Goal: Share content

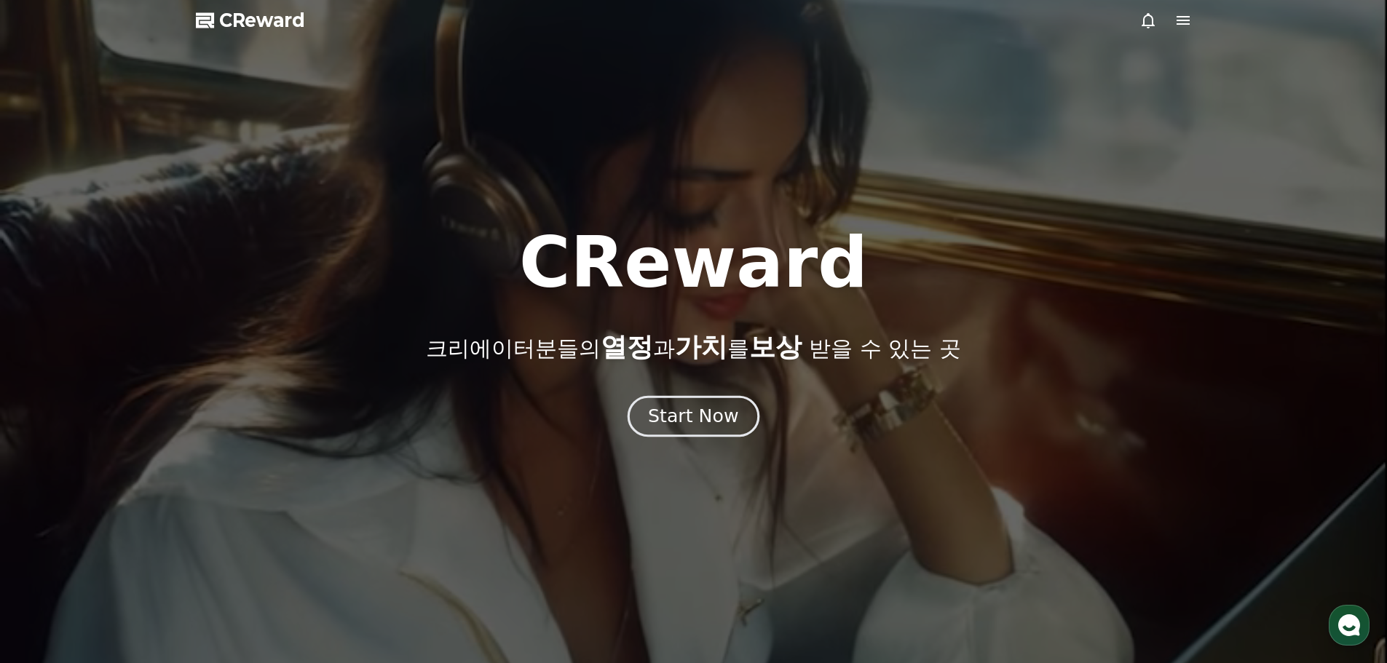
click at [712, 420] on div "Start Now" at bounding box center [693, 416] width 90 height 25
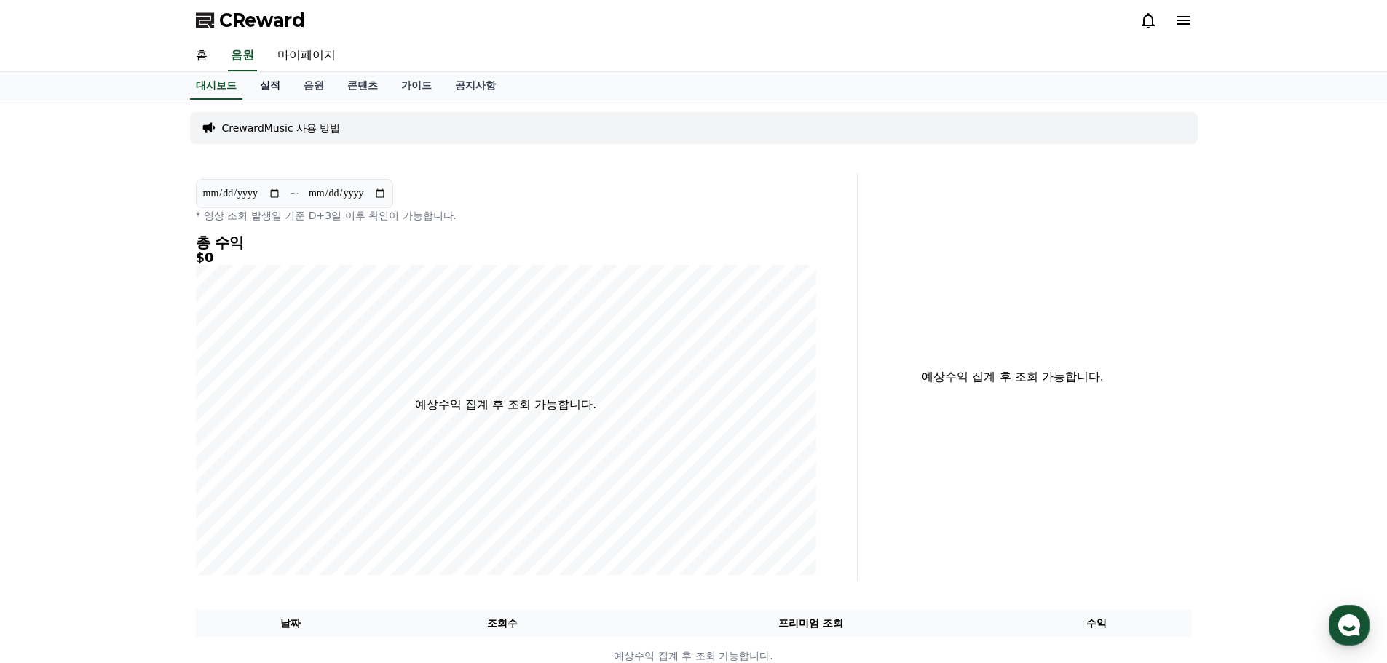
click at [274, 84] on link "실적" at bounding box center [270, 86] width 44 height 28
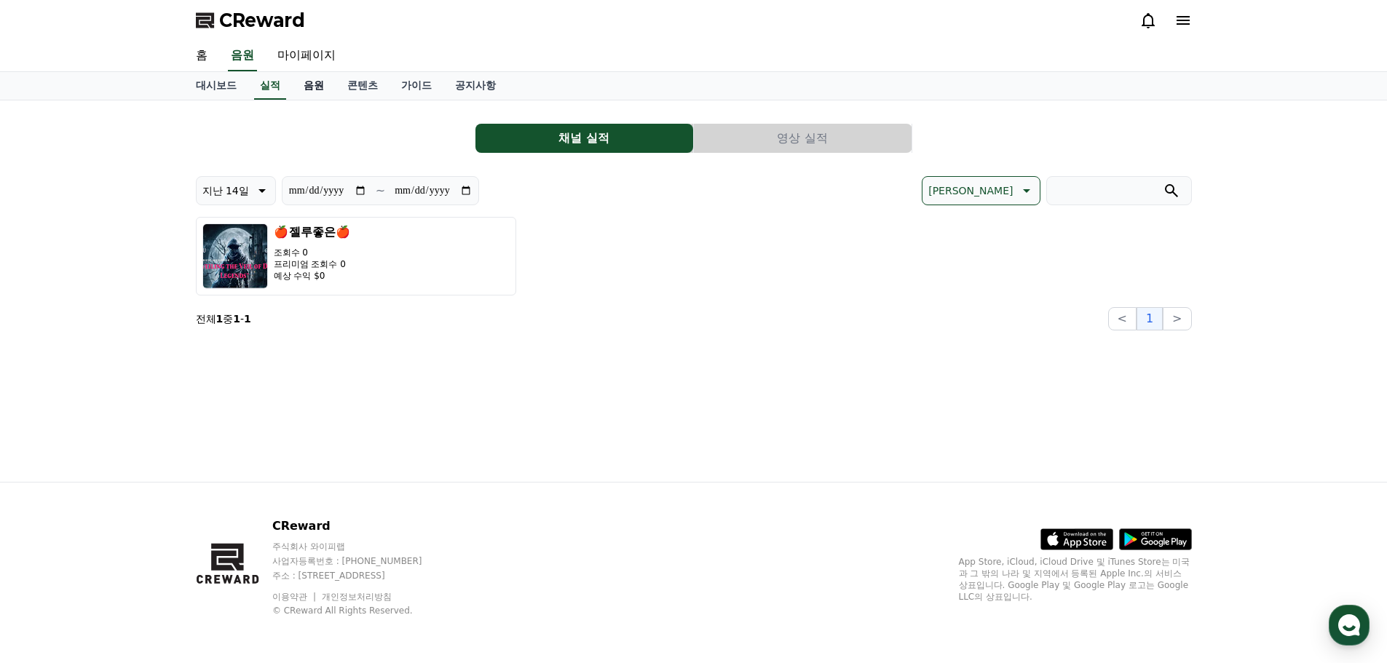
click at [312, 84] on link "음원" at bounding box center [314, 86] width 44 height 28
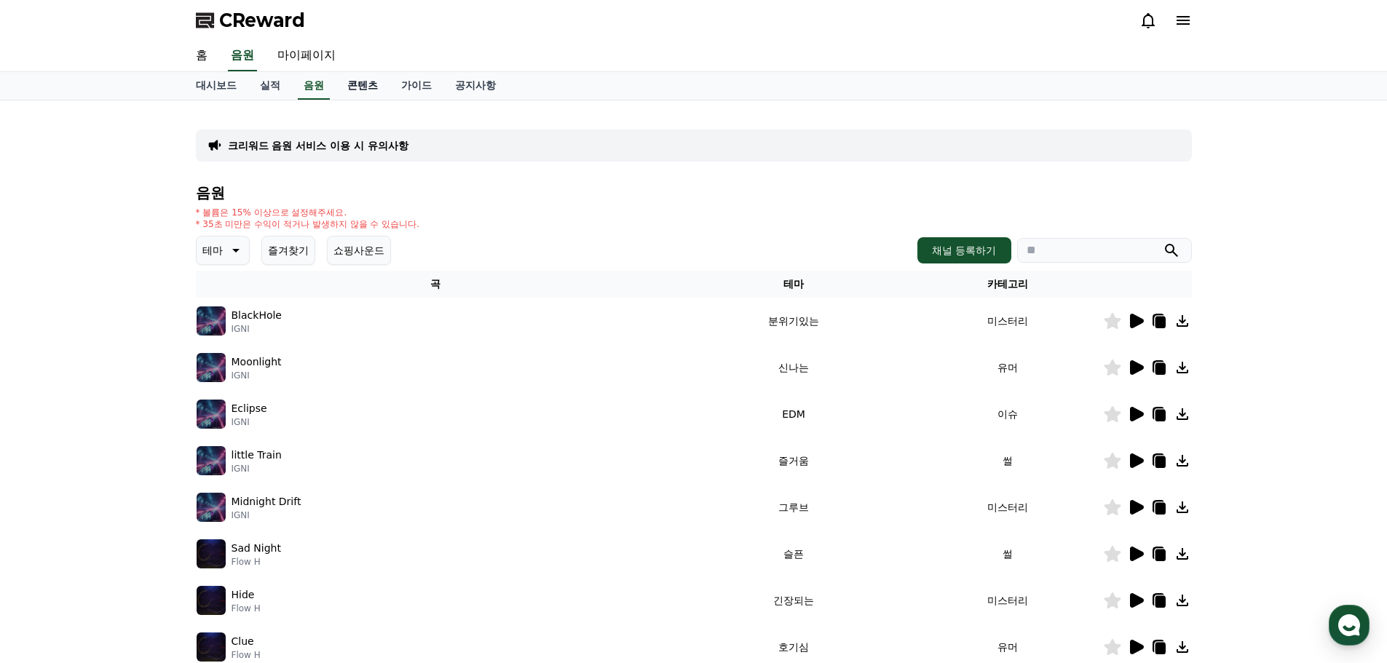
click at [370, 86] on link "콘텐츠" at bounding box center [363, 86] width 54 height 28
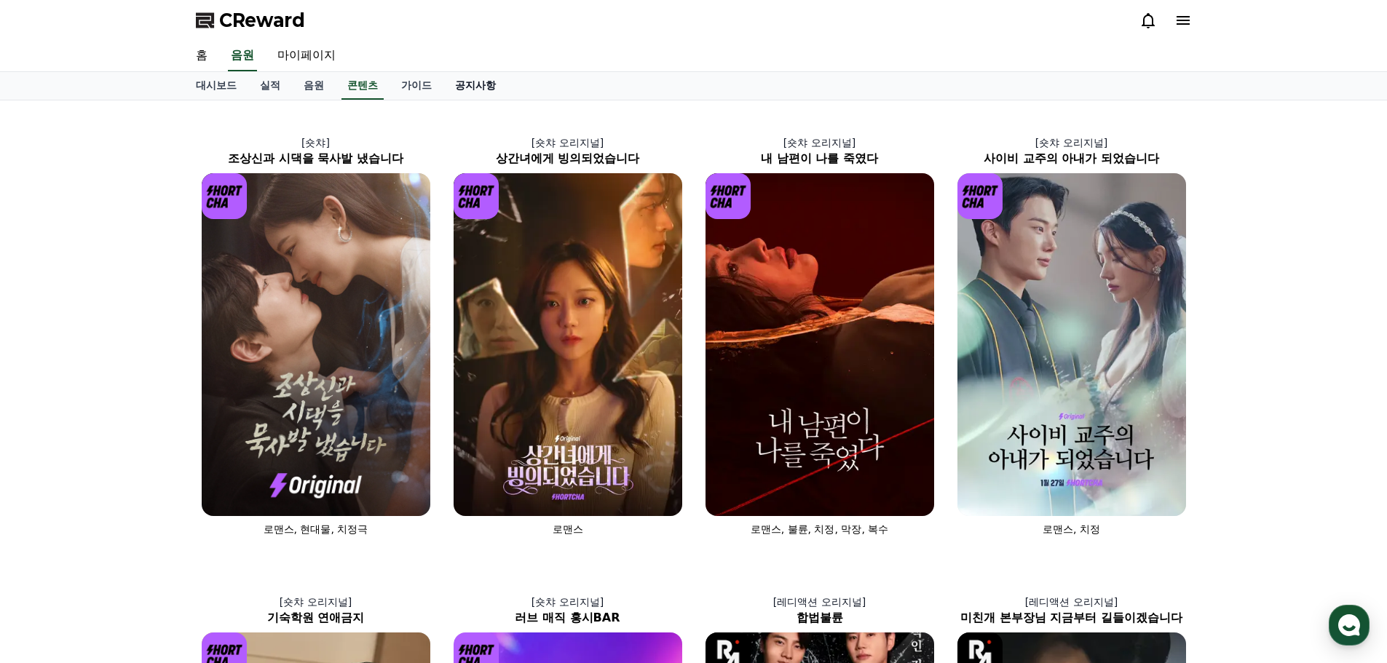
click at [483, 86] on link "공지사항" at bounding box center [475, 86] width 64 height 28
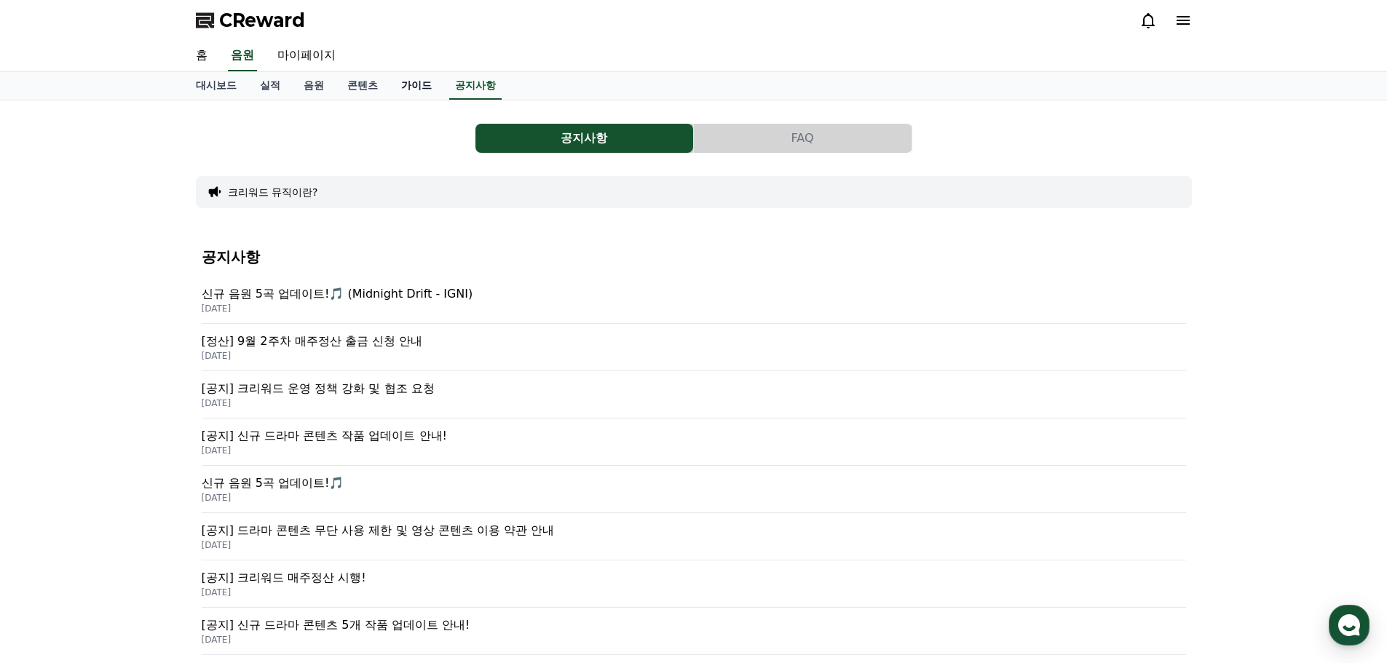
click at [410, 86] on link "가이드" at bounding box center [416, 86] width 54 height 28
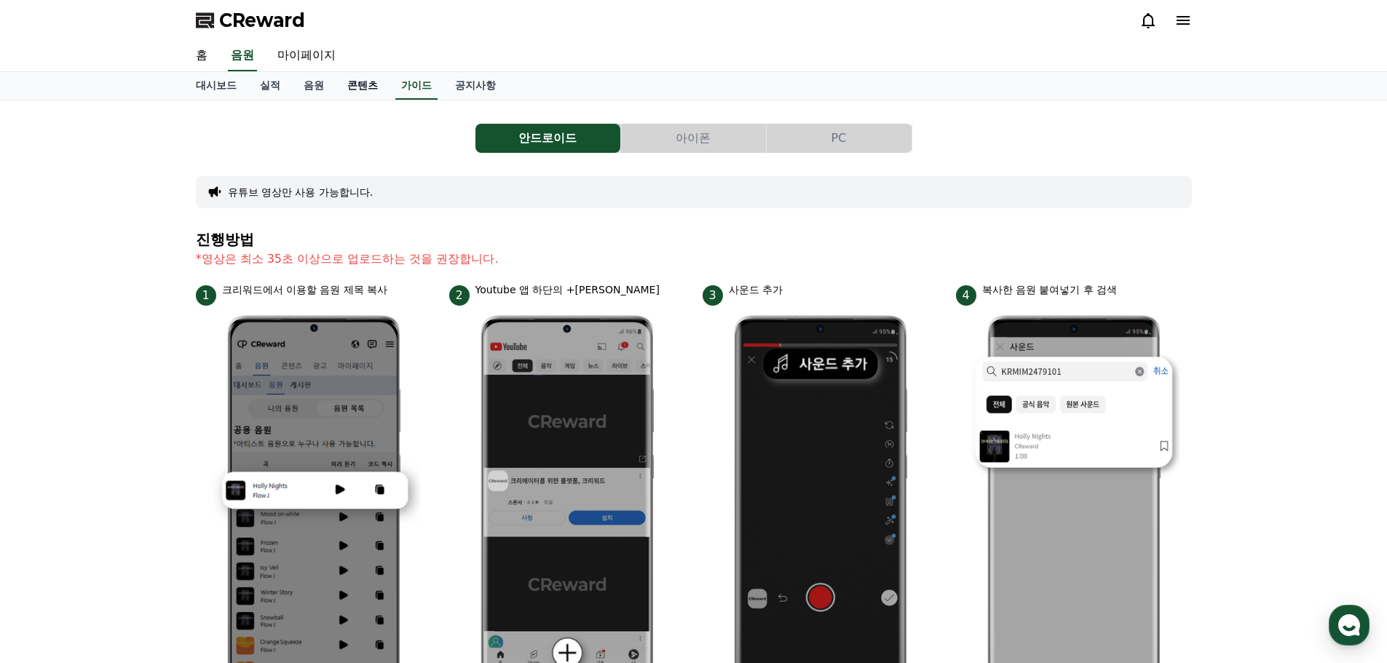
click at [362, 83] on link "콘텐츠" at bounding box center [363, 86] width 54 height 28
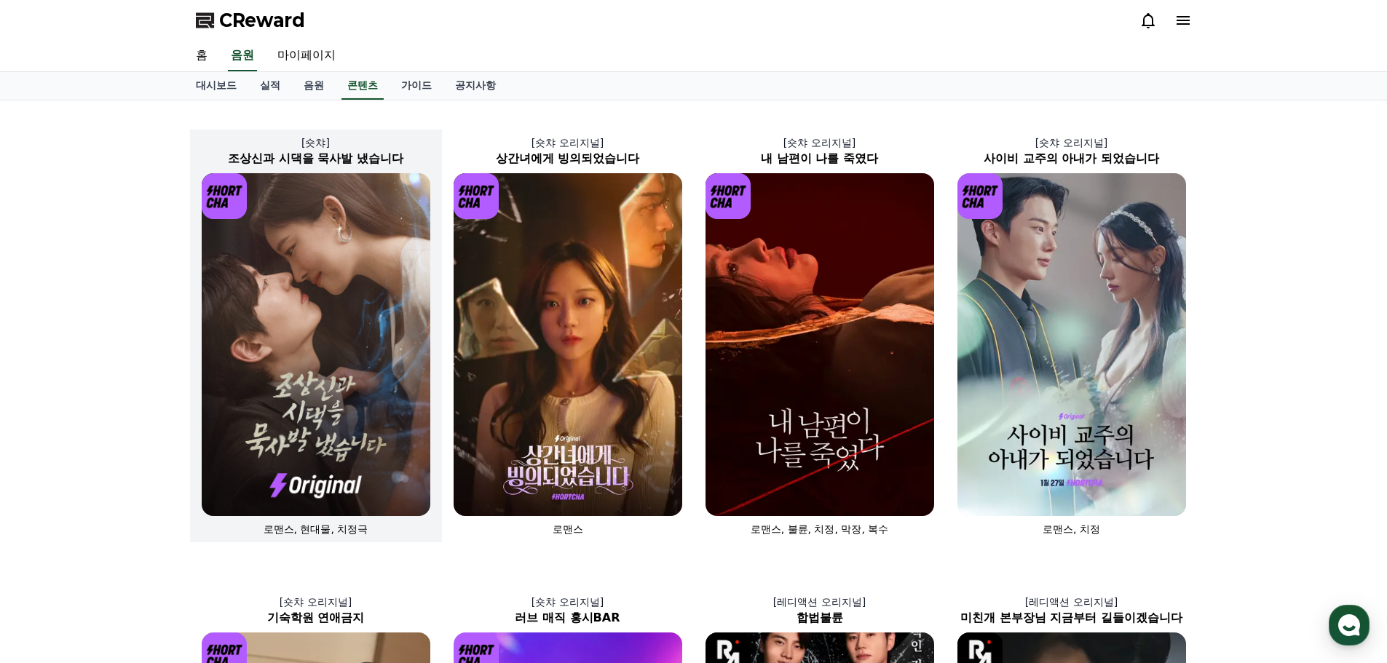
click at [325, 303] on img at bounding box center [316, 344] width 229 height 343
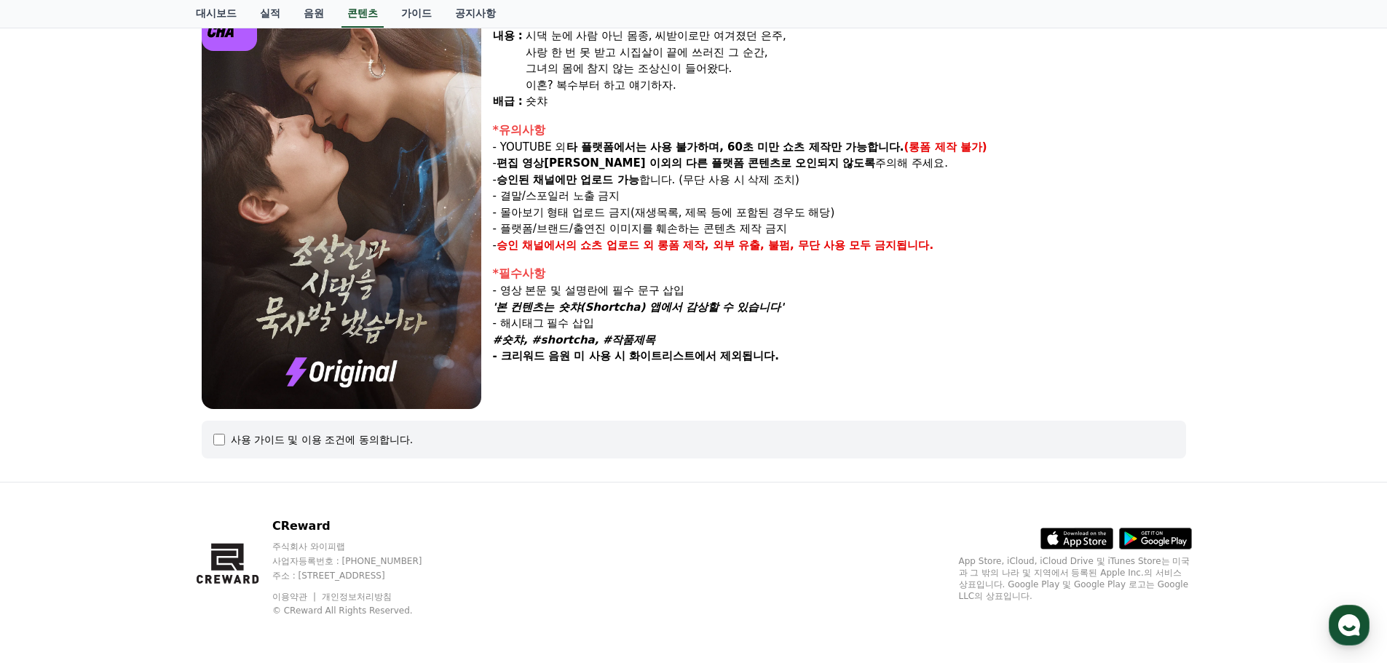
select select
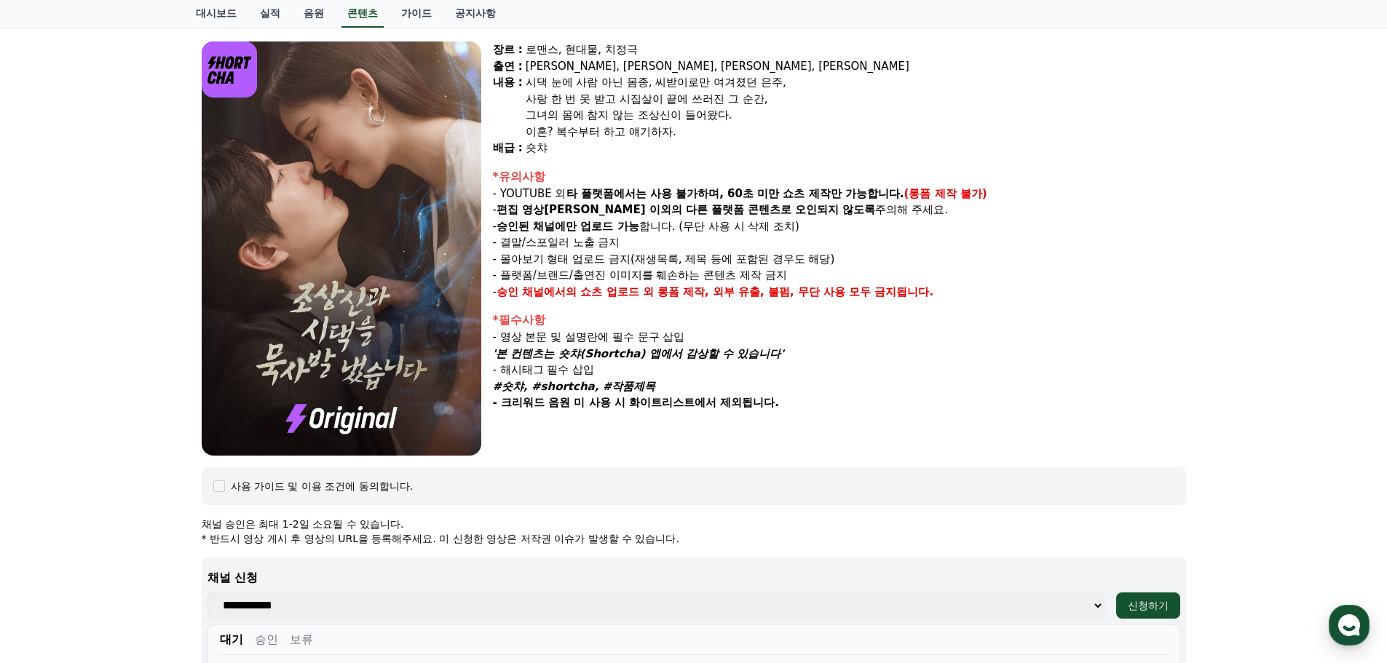
scroll to position [88, 0]
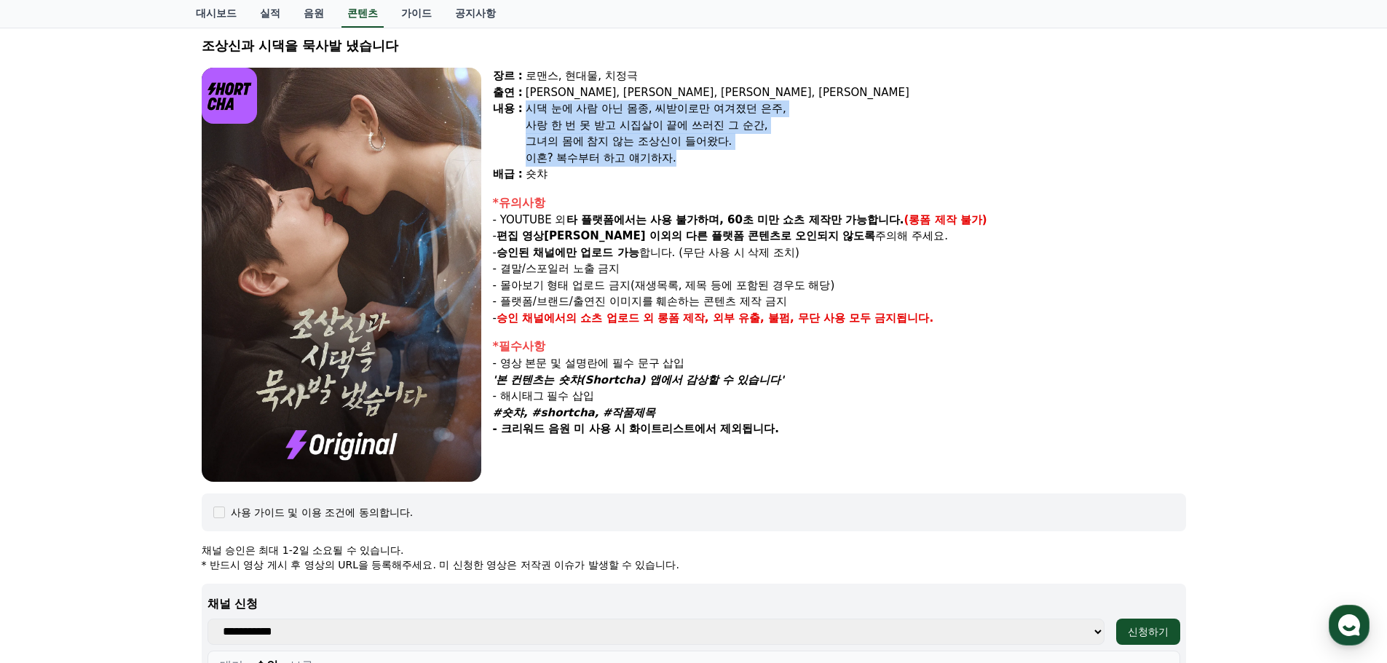
drag, startPoint x: 526, startPoint y: 109, endPoint x: 678, endPoint y: 151, distance: 158.6
click at [678, 151] on div "시댁 눈에 사람 아닌 몸종, 씨받이로만 여겨졌던 은주, 사랑 한 번 못 받고 시집살이 끝에 쓰러진 그 순간, 그녀의 몸에 참지 않는 조상신이 …" at bounding box center [856, 133] width 660 height 66
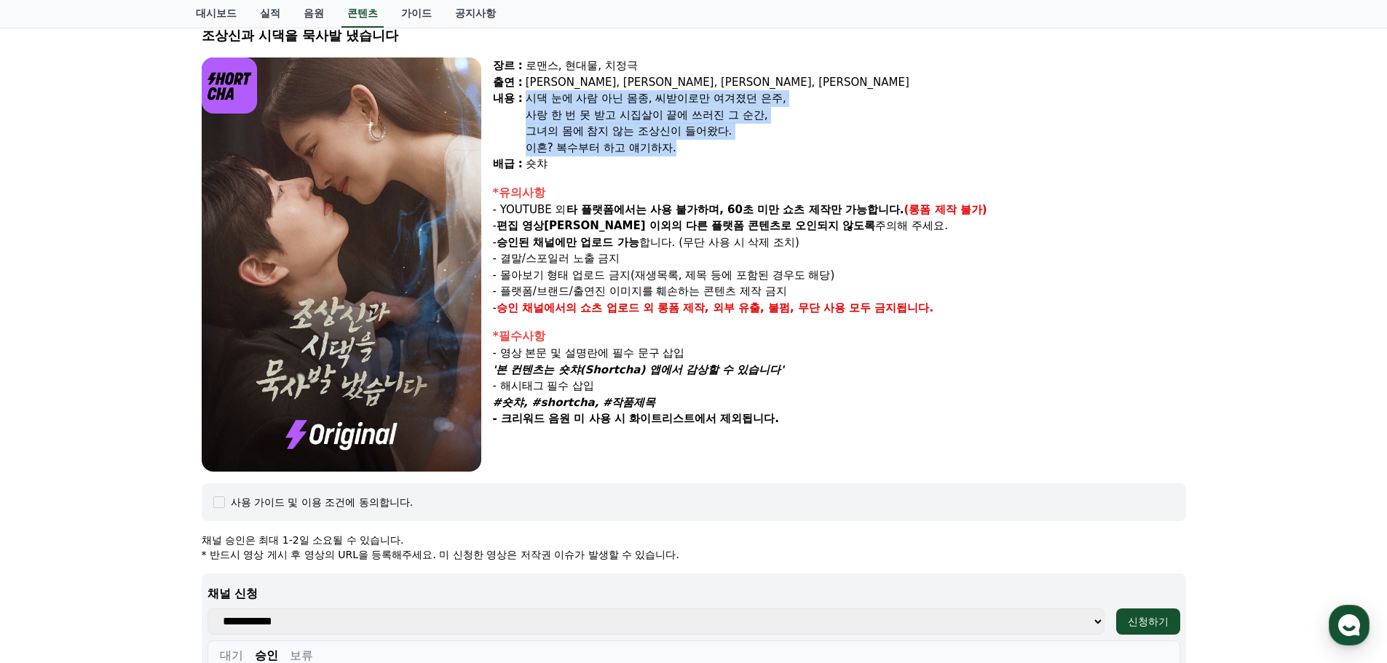
scroll to position [76, 0]
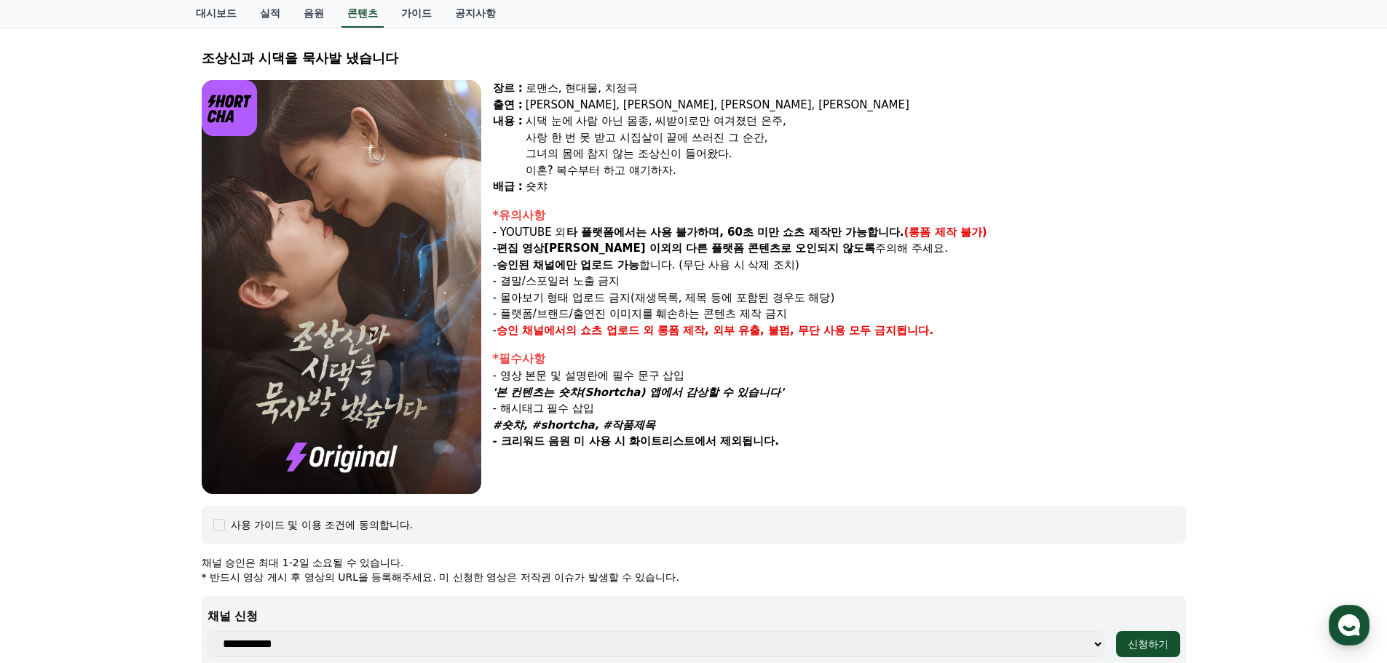
click at [845, 181] on div "숏챠" at bounding box center [856, 186] width 660 height 17
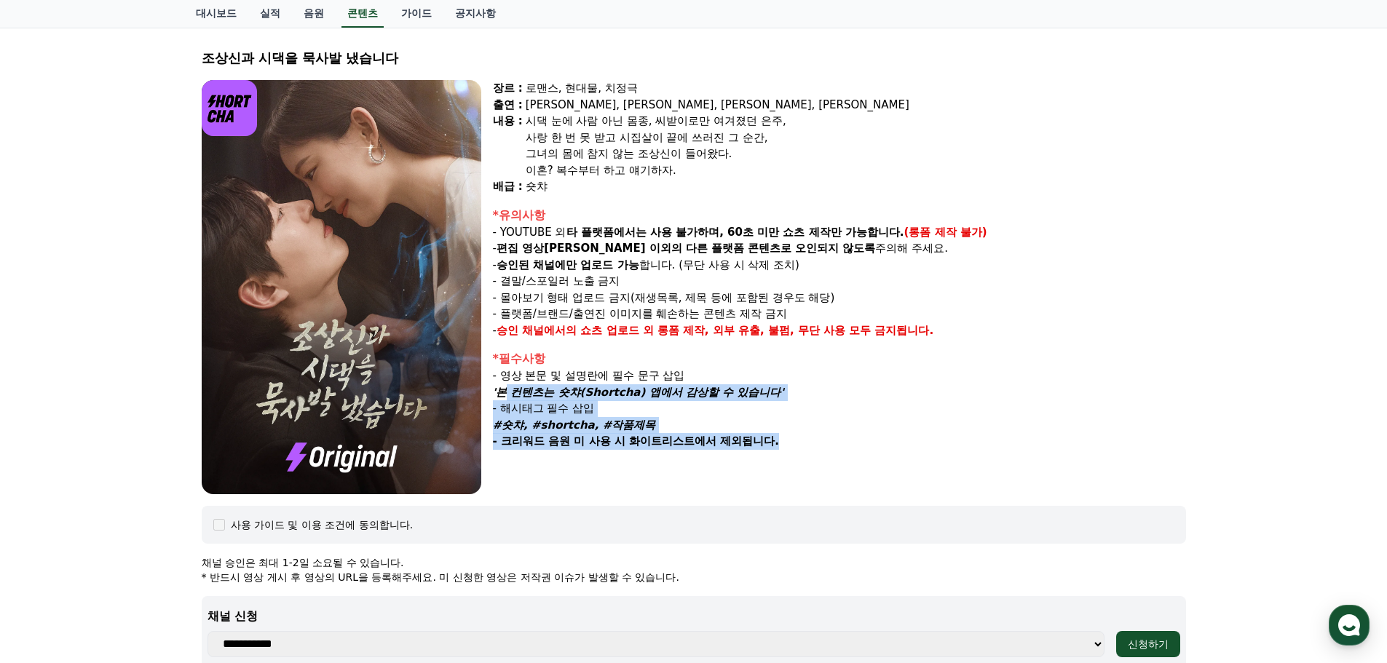
drag, startPoint x: 501, startPoint y: 394, endPoint x: 779, endPoint y: 449, distance: 283.5
click at [779, 449] on div "*필수사항 - 영상 본문 및 설명란에 필수 문구 삽입 '본 컨텐츠는 숏챠(Shortcha) 앱에서 감상할 수 있습니다' - 해시태그 필수 삽입…" at bounding box center [839, 400] width 693 height 100
copy div "'본 컨텐츠는 숏챠(Shortcha) 앱에서 감상할 수 있습니다' - 해시태그 필수 삽입 #숏챠, #shortcha, #작품제목 - 크리워드 …"
click at [864, 413] on p "- 해시태그 필수 삽입" at bounding box center [839, 408] width 693 height 17
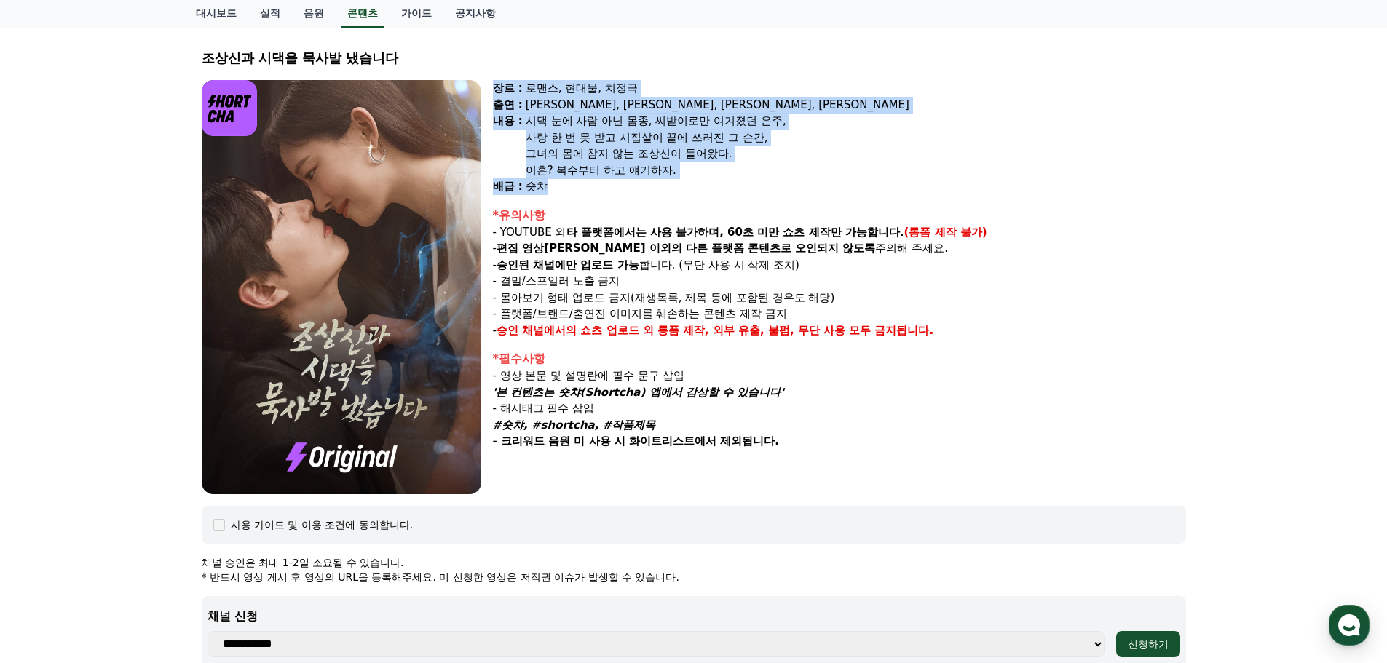
drag, startPoint x: 493, startPoint y: 82, endPoint x: 703, endPoint y: 185, distance: 233.4
click at [703, 185] on div "장르 : 로맨스, 현대물, 치정극 출연 : [PERSON_NAME], [PERSON_NAME], [PERSON_NAME], [PERSON_NA…" at bounding box center [839, 137] width 693 height 115
copy div "장르 : 로맨스, 현대물, 치정극 출연 : [PERSON_NAME], [PERSON_NAME], [PERSON_NAME], [PERSON_NA…"
click at [932, 127] on div "시댁 눈에 사람 아닌 몸종, 씨받이로만 여겨졌던 은주," at bounding box center [856, 121] width 660 height 17
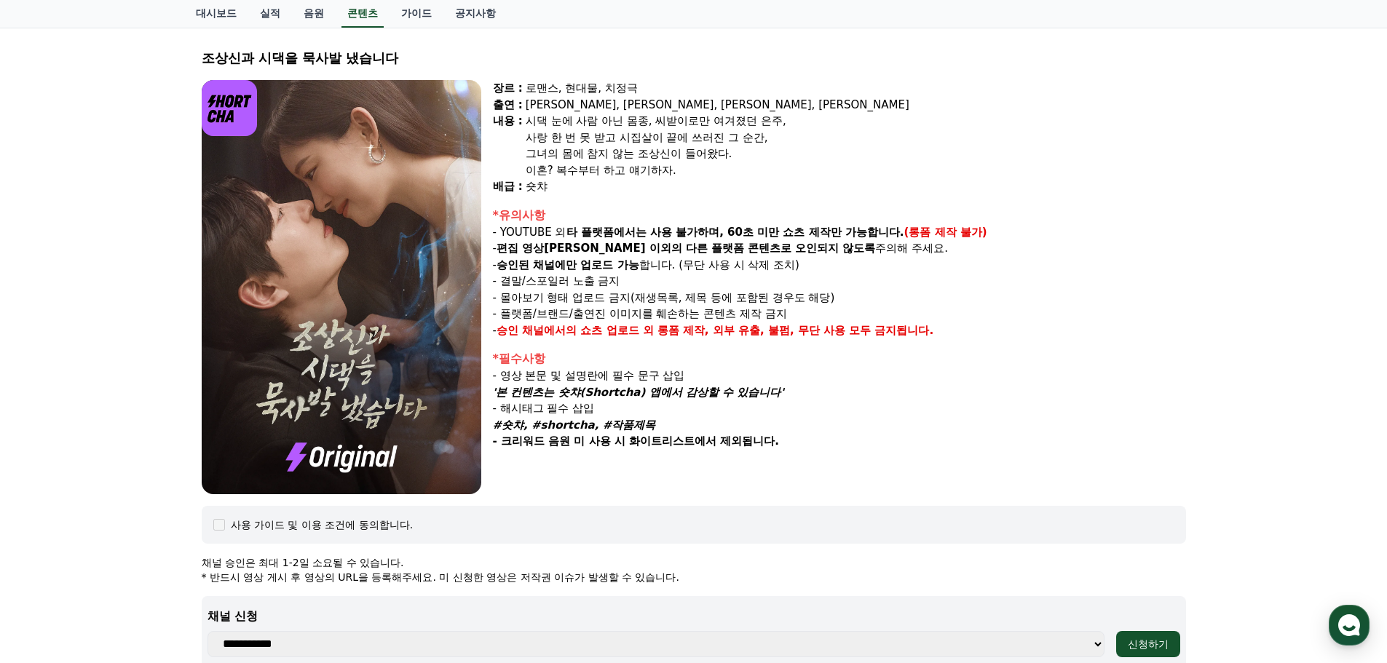
scroll to position [3, 0]
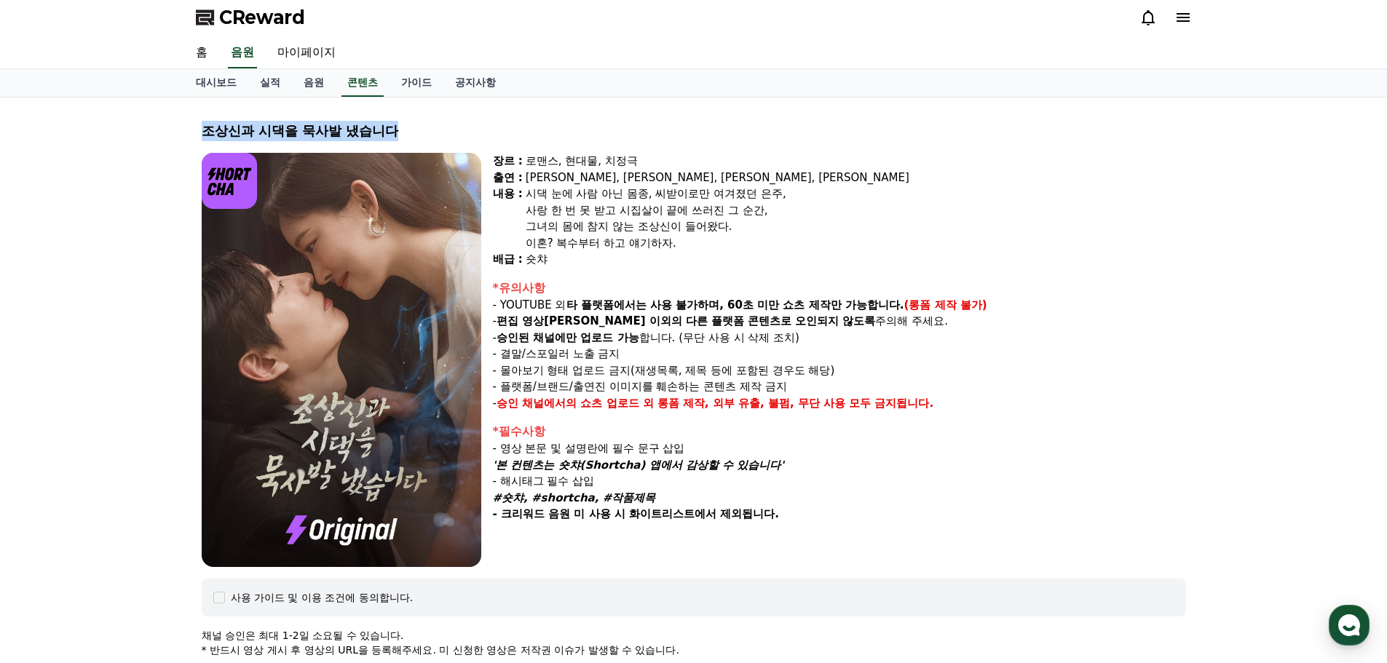
drag, startPoint x: 419, startPoint y: 130, endPoint x: 205, endPoint y: 130, distance: 213.3
click at [205, 130] on div "조상신과 시댁을 묵사발 냈습니다" at bounding box center [694, 131] width 984 height 20
copy div "조상신과 시댁을 묵사발 냈습니다"
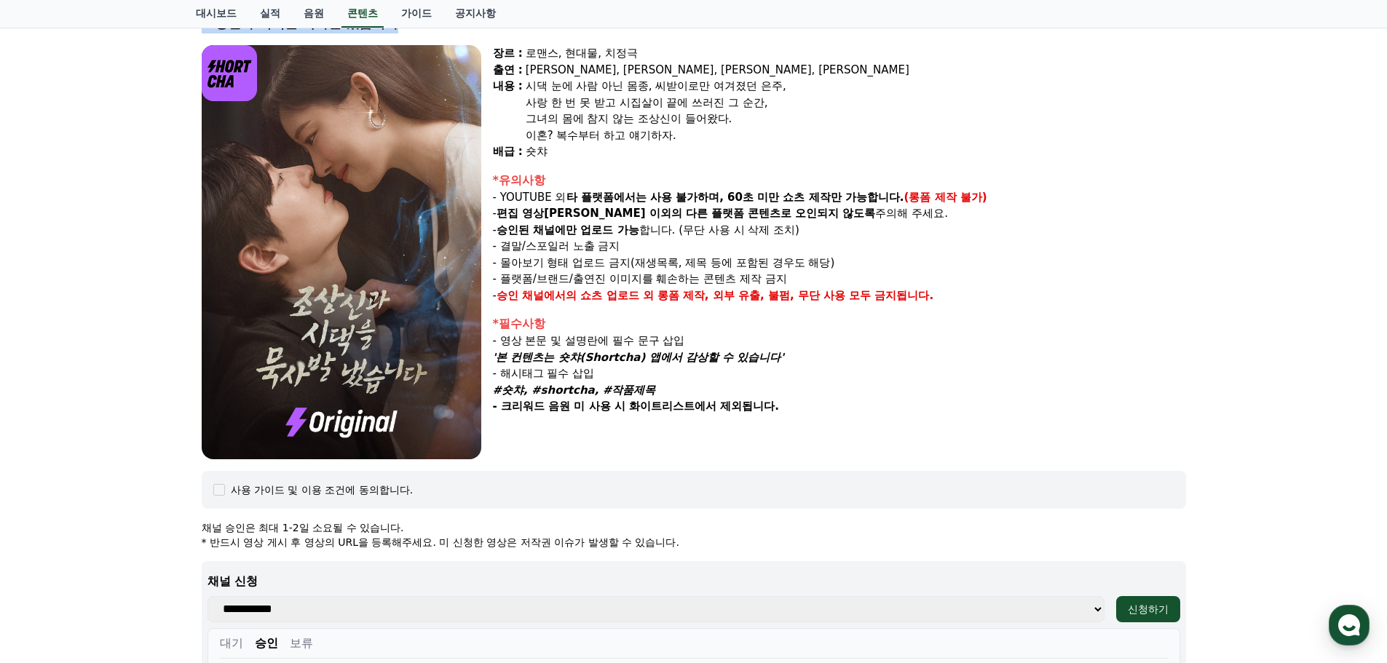
scroll to position [221, 0]
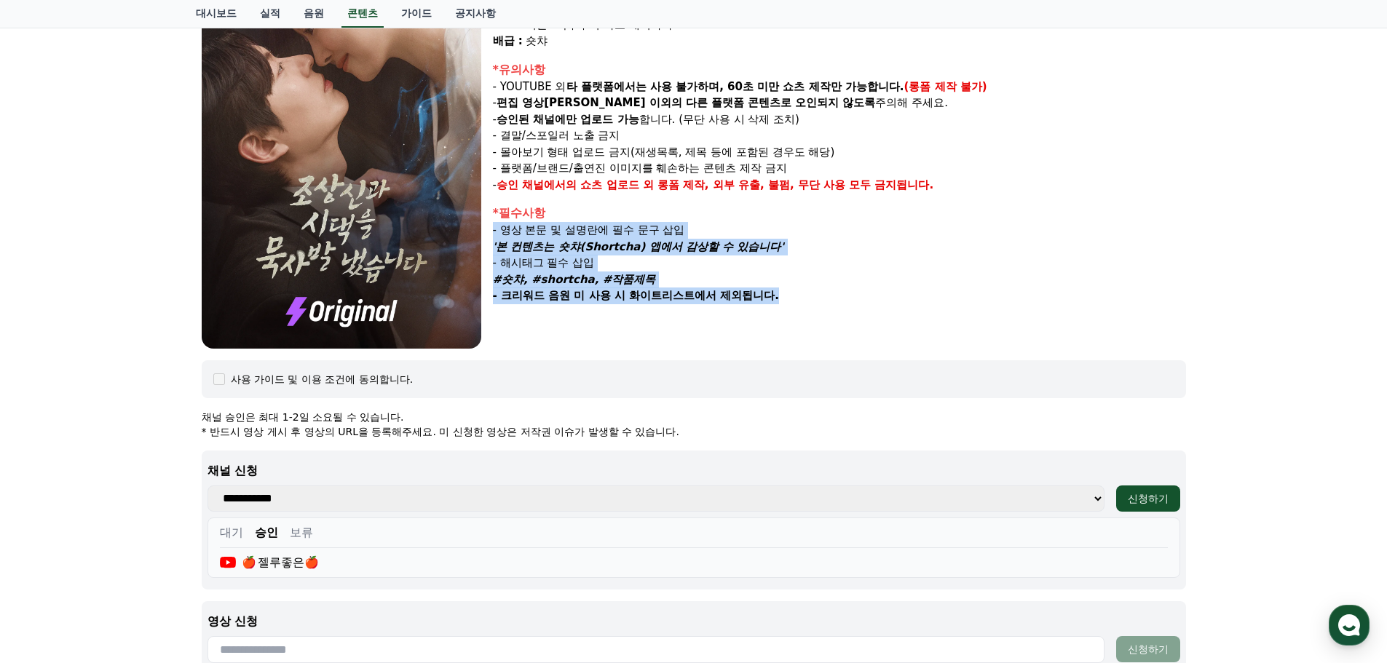
drag, startPoint x: 493, startPoint y: 232, endPoint x: 812, endPoint y: 306, distance: 327.4
click at [812, 306] on div "장르 : 로맨스, 현대물, 치정극 출연 : [PERSON_NAME], [PERSON_NAME], [PERSON_NAME], [PERSON_NA…" at bounding box center [839, 141] width 693 height 414
copy div "- 영상 본문 및 설명란에 필수 문구 삽입 '본 컨텐츠는 숏챠(Shortcha) 앱에서 감상할 수 있습니다' - 해시태그 필수 삽입 #숏챠, …"
